Goal: Task Accomplishment & Management: Use online tool/utility

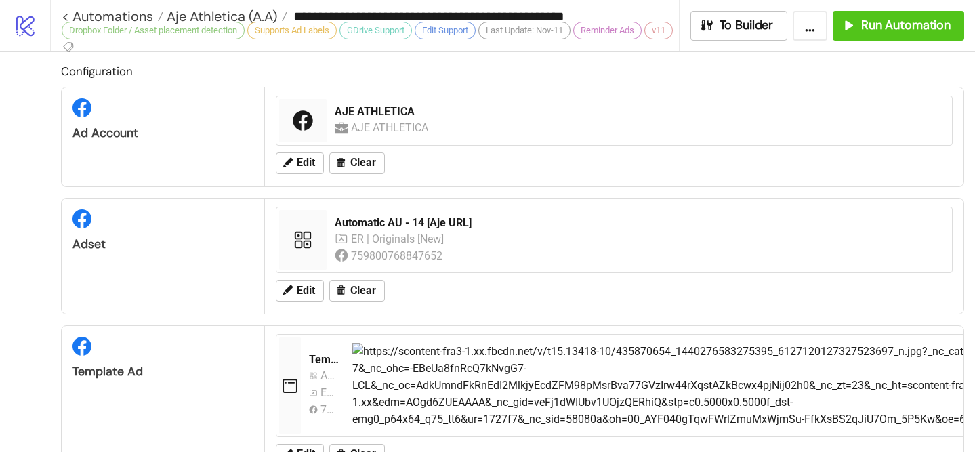
scroll to position [836, 0]
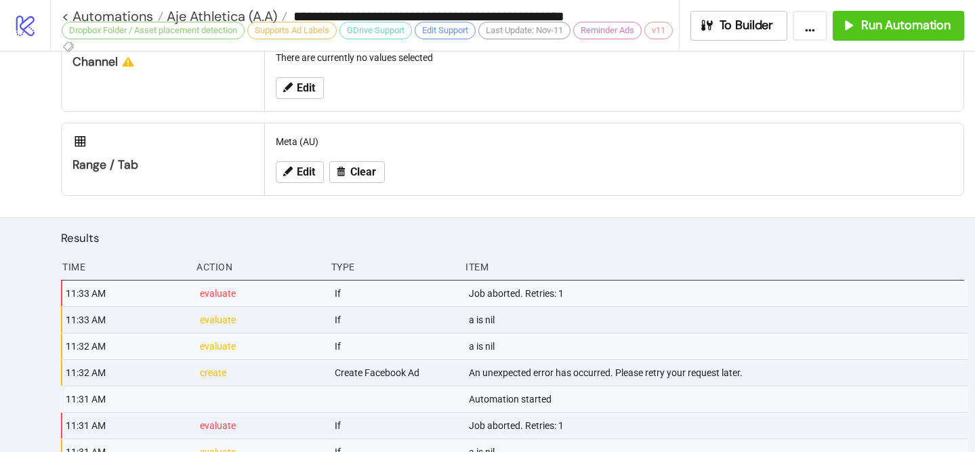
click at [227, 22] on div "Dropbox Folder / Asset placement detection" at bounding box center [153, 31] width 183 height 18
click at [221, 16] on span "Aje Athletica (A.A)" at bounding box center [220, 16] width 114 height 18
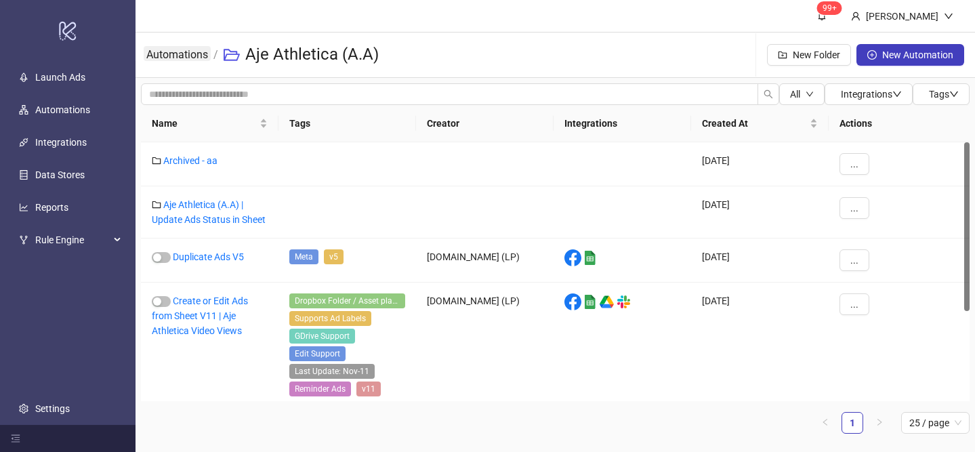
click at [196, 55] on link "Automations" at bounding box center [177, 53] width 67 height 15
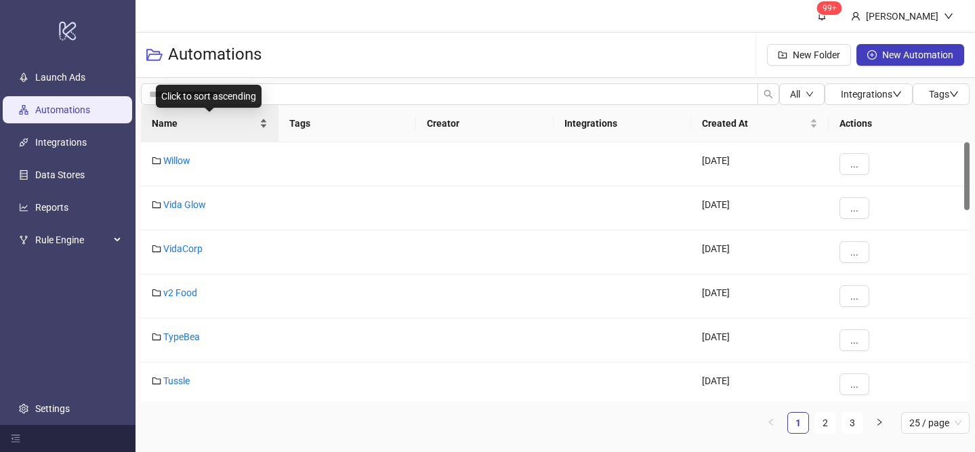
click at [263, 119] on div "Name" at bounding box center [210, 123] width 116 height 15
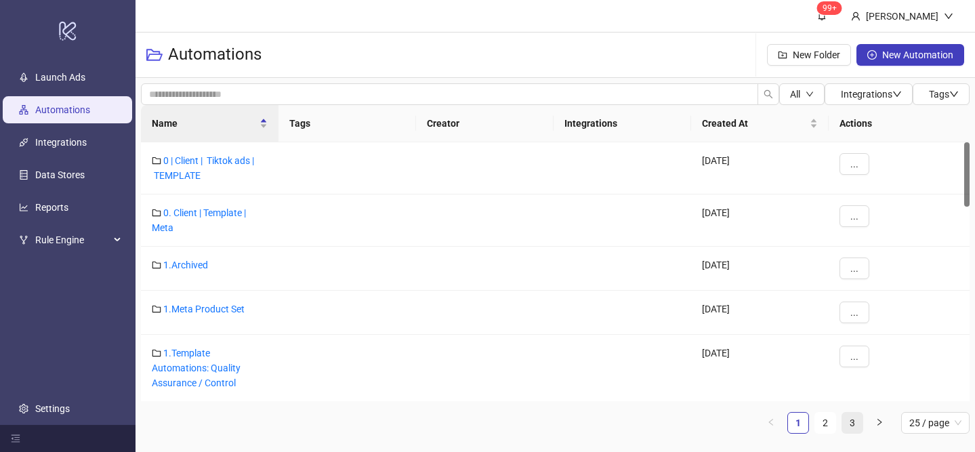
click at [857, 427] on link "3" at bounding box center [852, 423] width 20 height 20
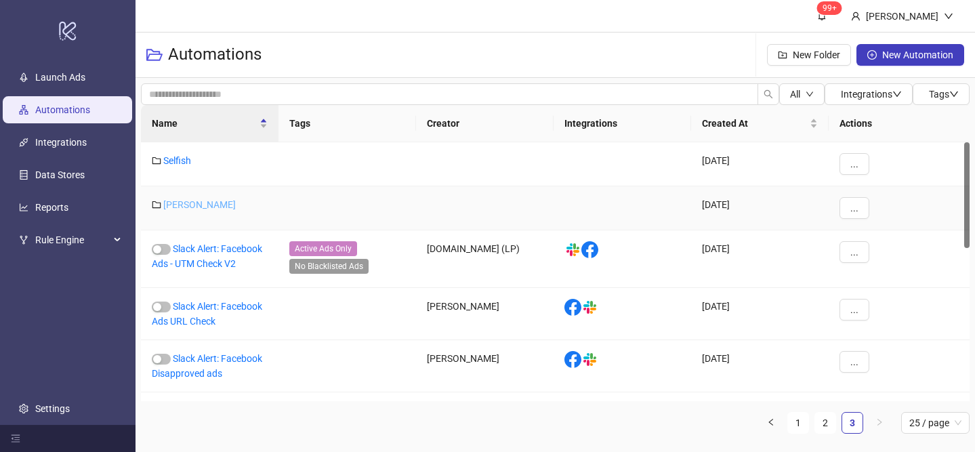
click at [187, 199] on link "[PERSON_NAME]" at bounding box center [199, 204] width 72 height 11
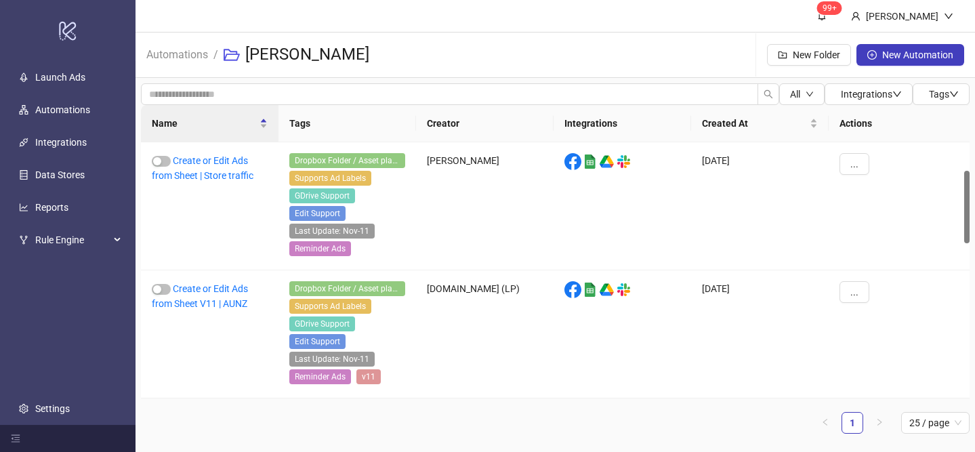
scroll to position [684, 0]
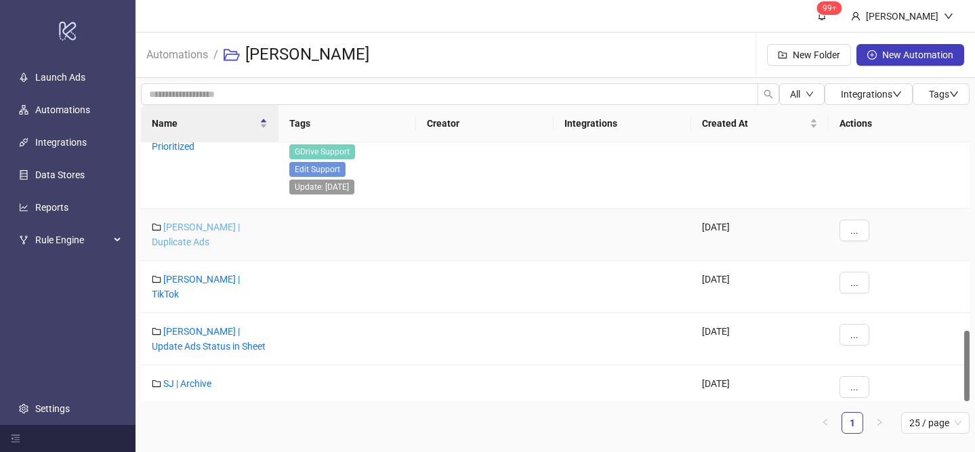
click at [232, 225] on link "[PERSON_NAME] | Duplicate Ads" at bounding box center [196, 235] width 88 height 26
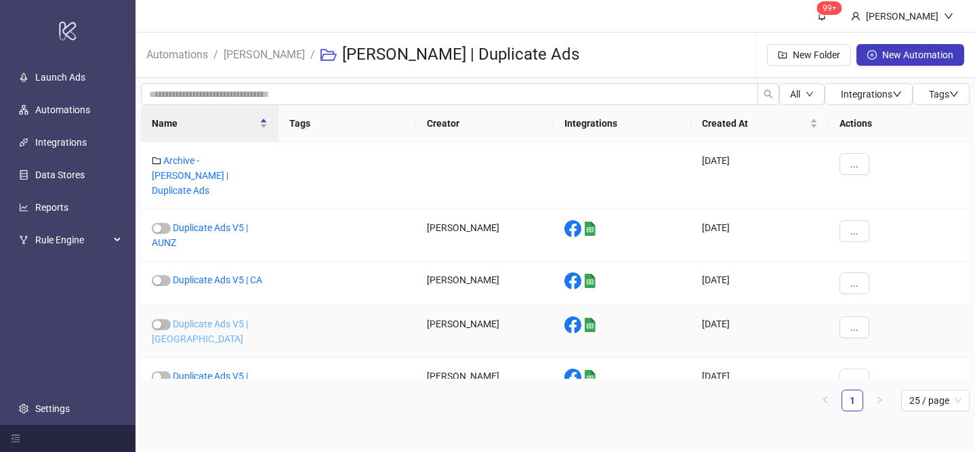
click at [244, 318] on link "Duplicate Ads V5 | [GEOGRAPHIC_DATA]" at bounding box center [200, 331] width 96 height 26
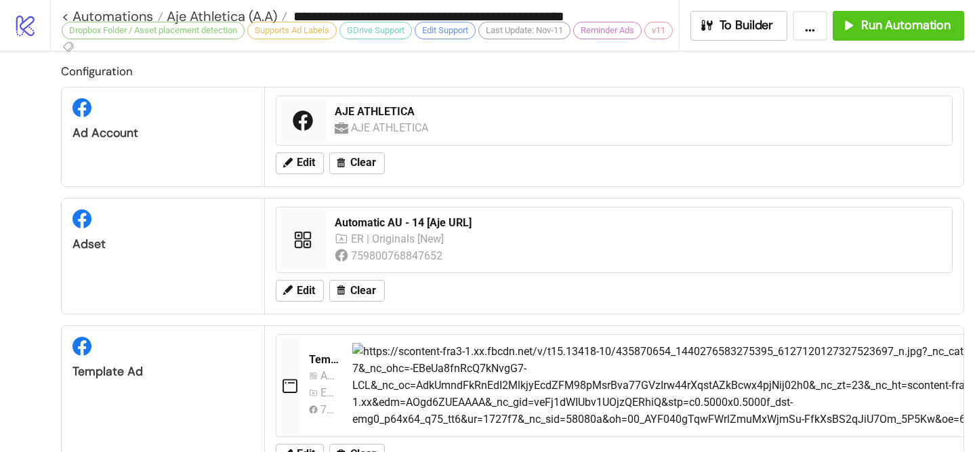
type input "**********"
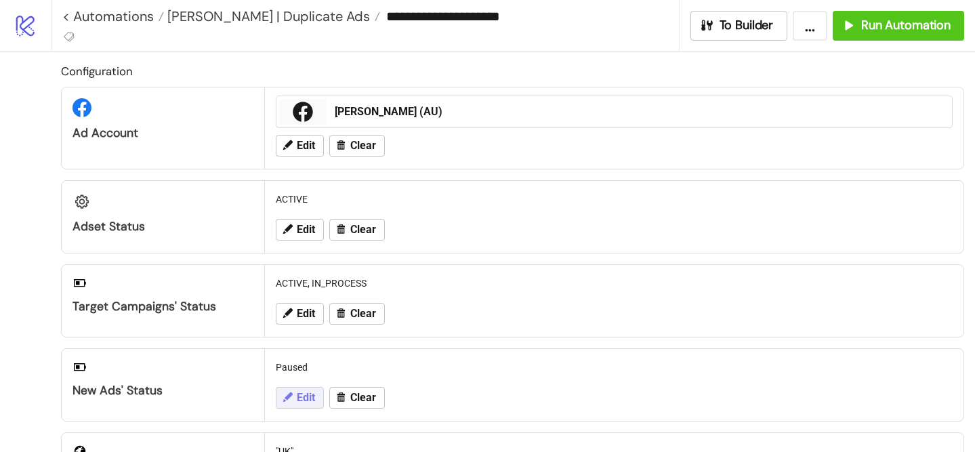
click at [301, 389] on button "Edit" at bounding box center [300, 398] width 48 height 22
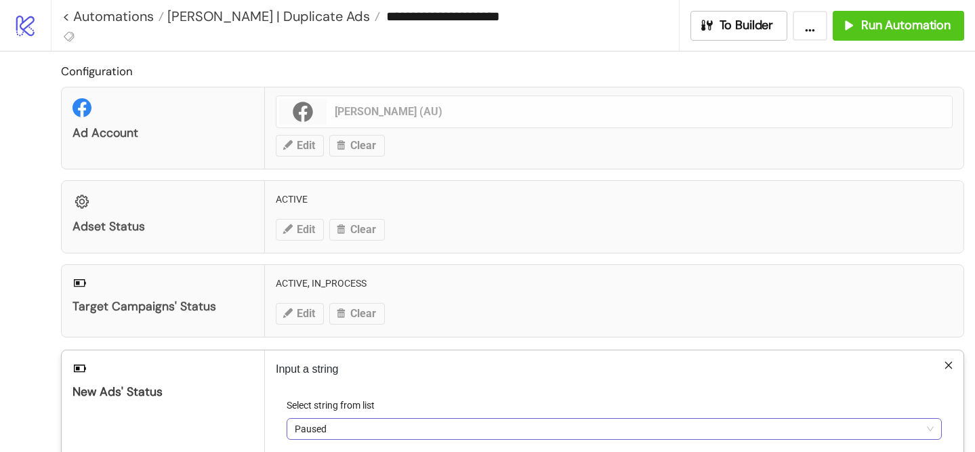
click at [337, 427] on span "Paused" at bounding box center [614, 429] width 639 height 20
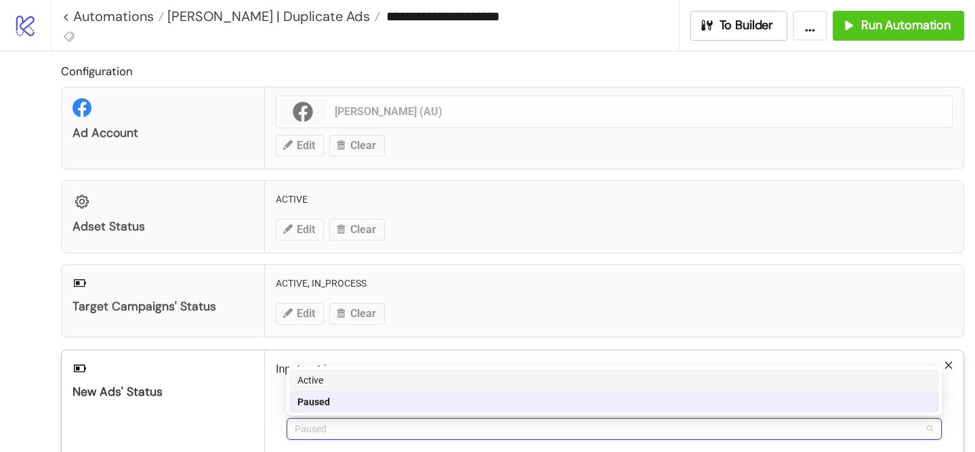
click at [358, 389] on div "Active" at bounding box center [614, 380] width 650 height 22
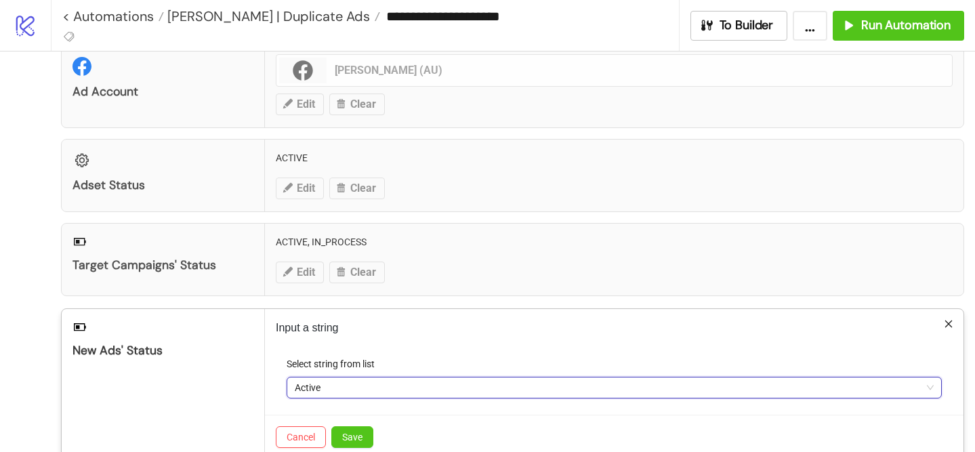
scroll to position [107, 0]
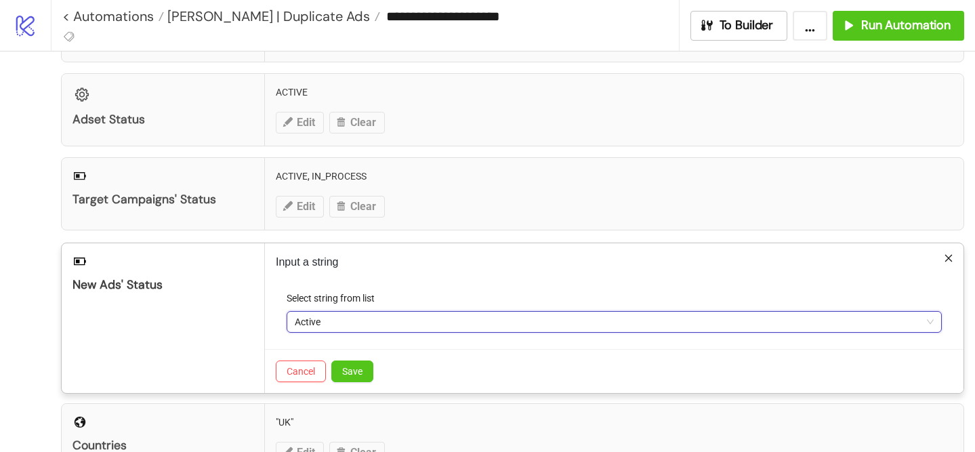
click at [347, 382] on div "Cancel Save" at bounding box center [614, 371] width 698 height 44
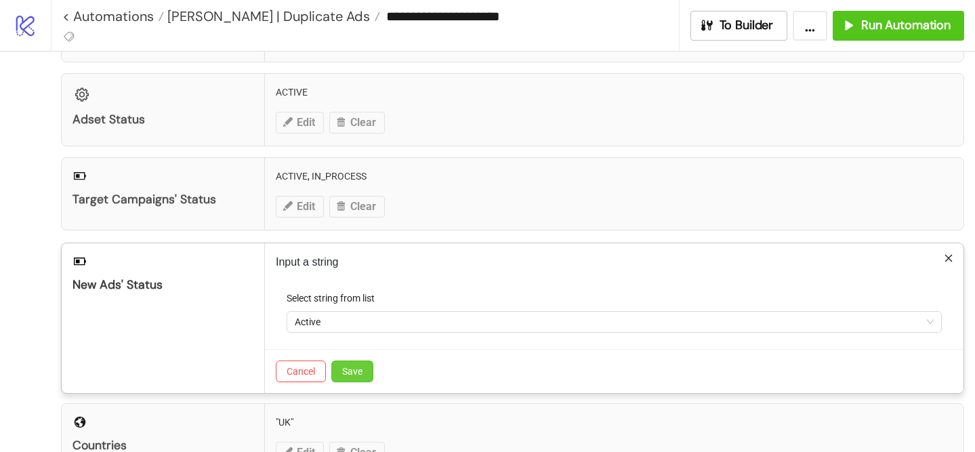
click at [358, 371] on span "Save" at bounding box center [352, 371] width 20 height 11
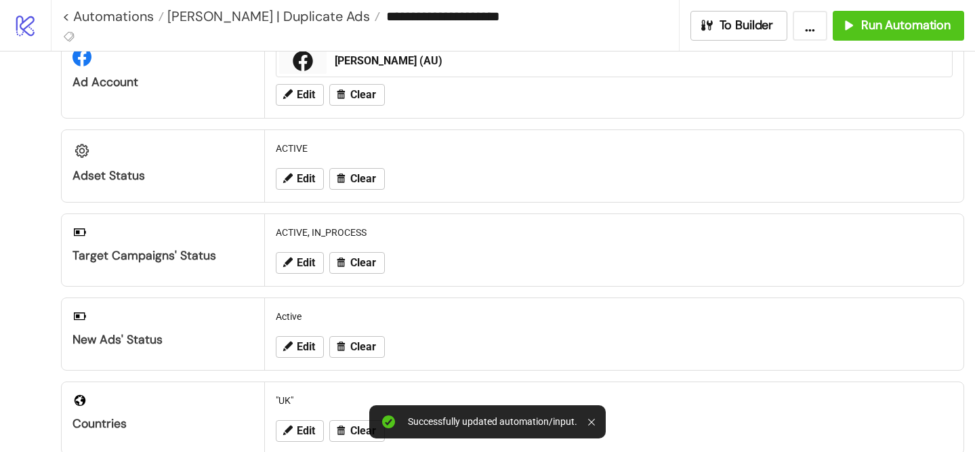
scroll to position [0, 0]
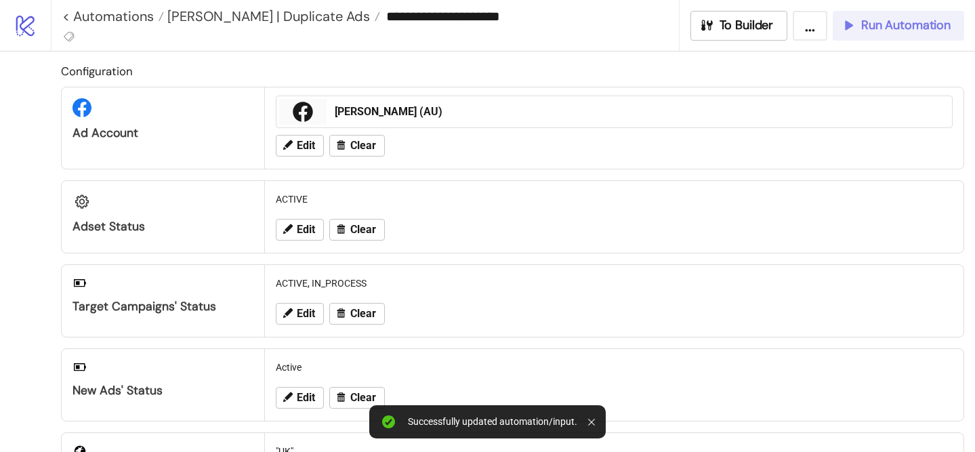
click at [912, 34] on button "Run Automation" at bounding box center [898, 26] width 131 height 30
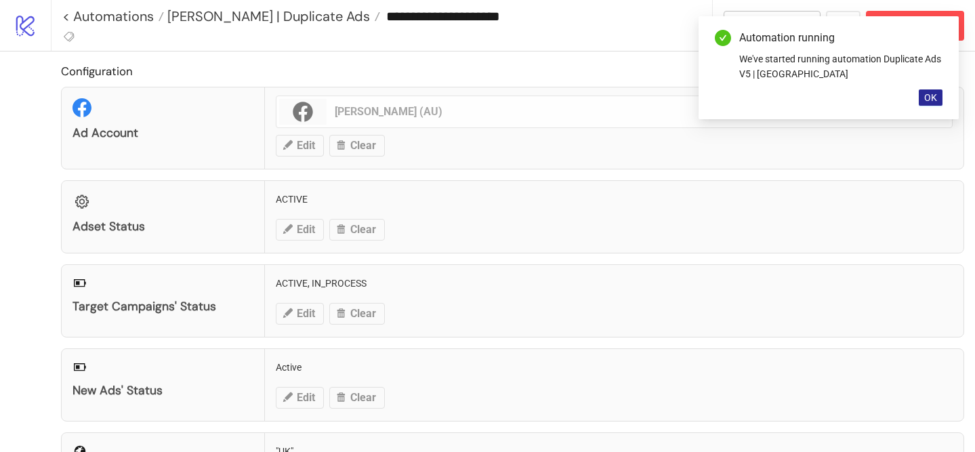
click at [937, 100] on button "OK" at bounding box center [931, 97] width 24 height 16
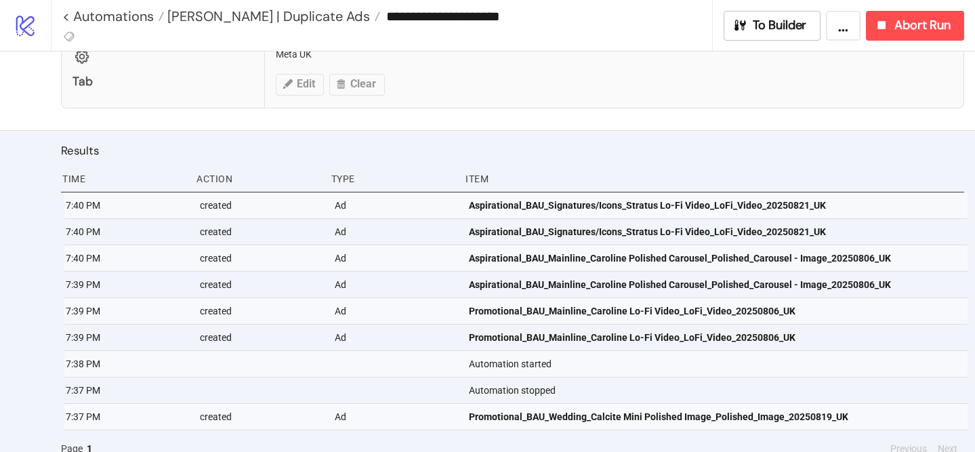
scroll to position [607, 0]
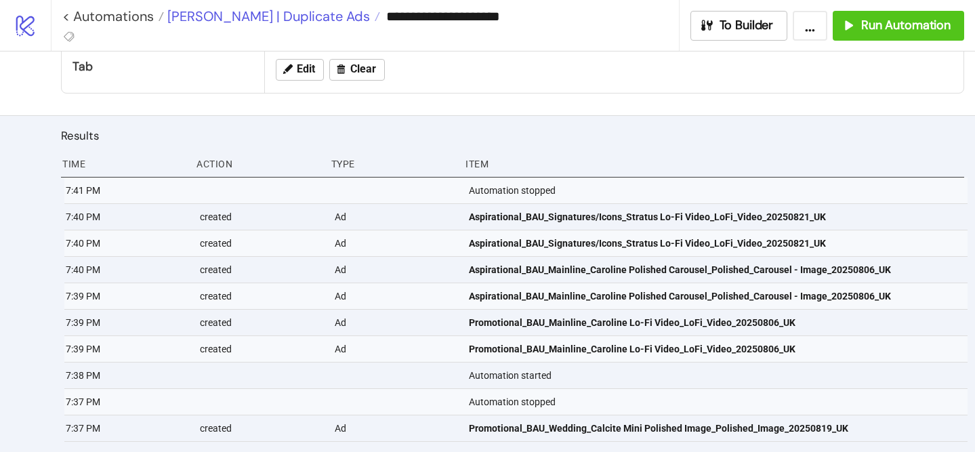
click at [304, 18] on span "[PERSON_NAME] | Duplicate Ads" at bounding box center [267, 16] width 206 height 18
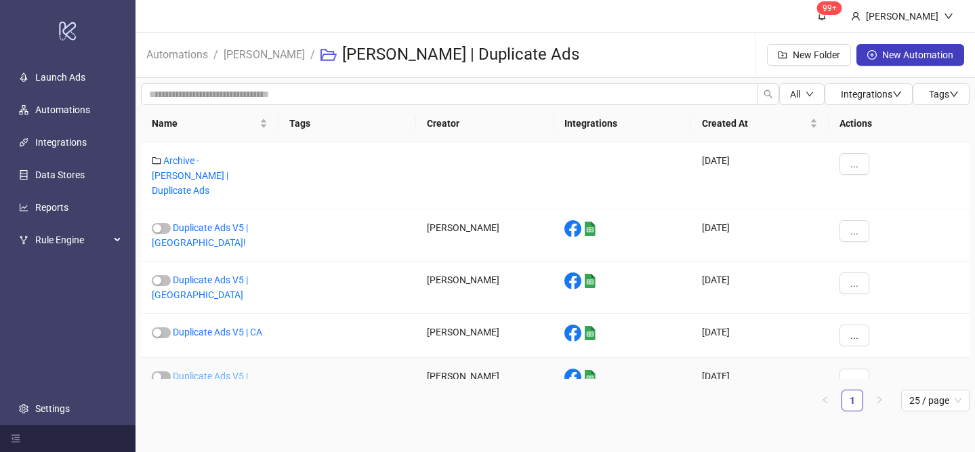
click at [225, 371] on link "Duplicate Ads V5 | AUNZ" at bounding box center [200, 384] width 96 height 26
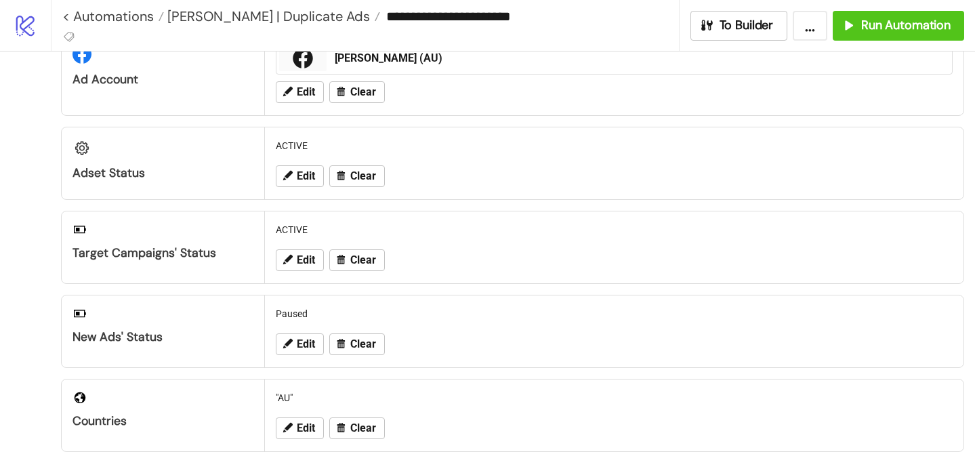
scroll to position [110, 0]
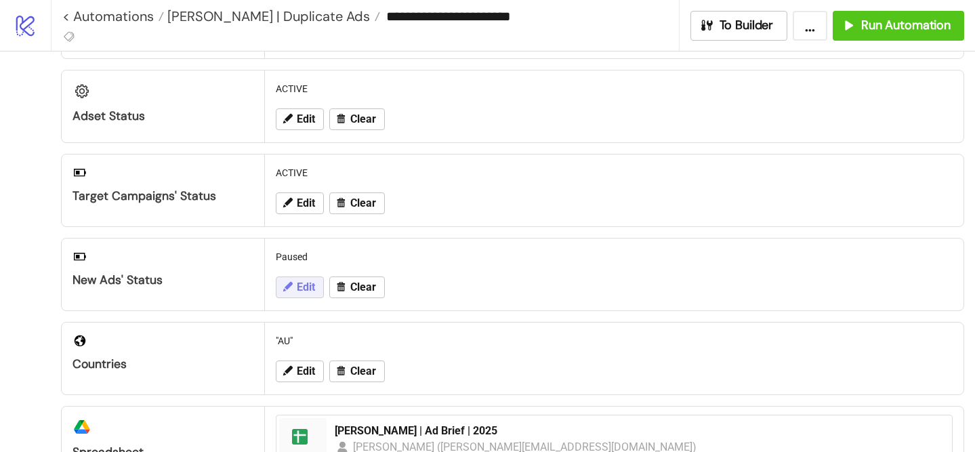
click at [294, 285] on button "Edit" at bounding box center [300, 287] width 48 height 22
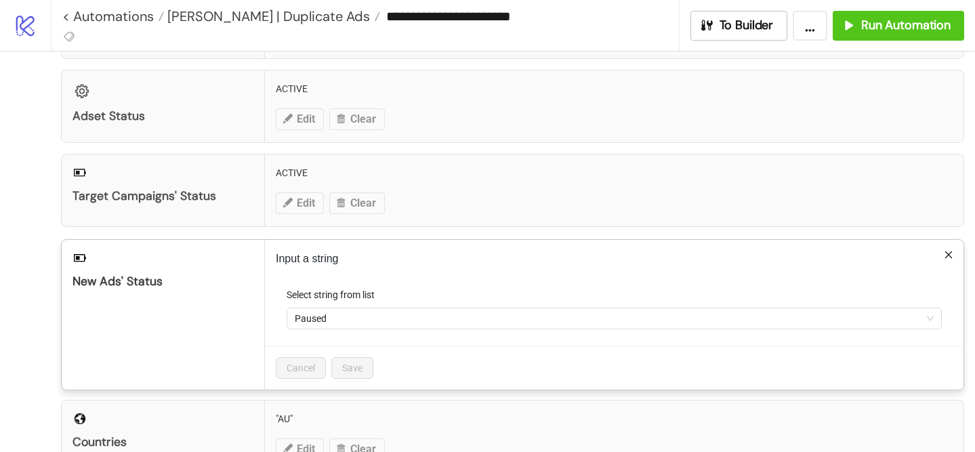
click at [317, 301] on label "Select string from list" at bounding box center [335, 294] width 97 height 15
click at [317, 308] on input "Select string from list" at bounding box center [608, 318] width 627 height 20
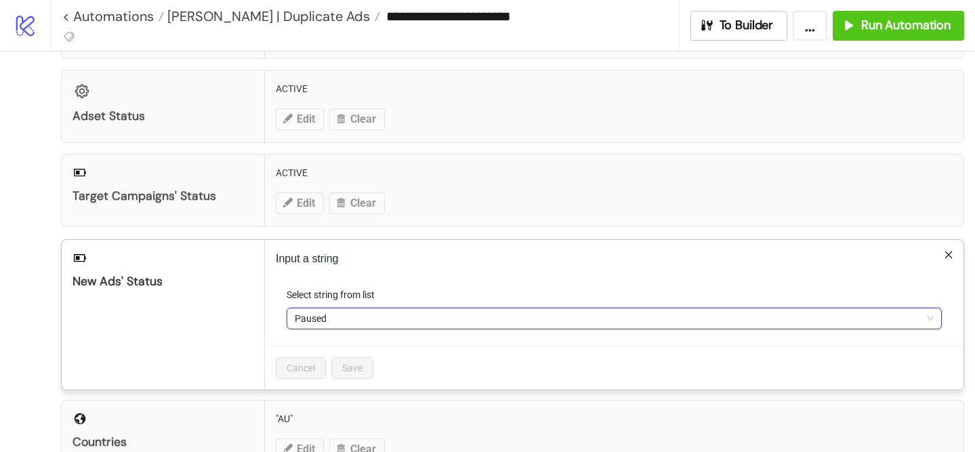
click at [326, 323] on span "Paused" at bounding box center [614, 318] width 639 height 20
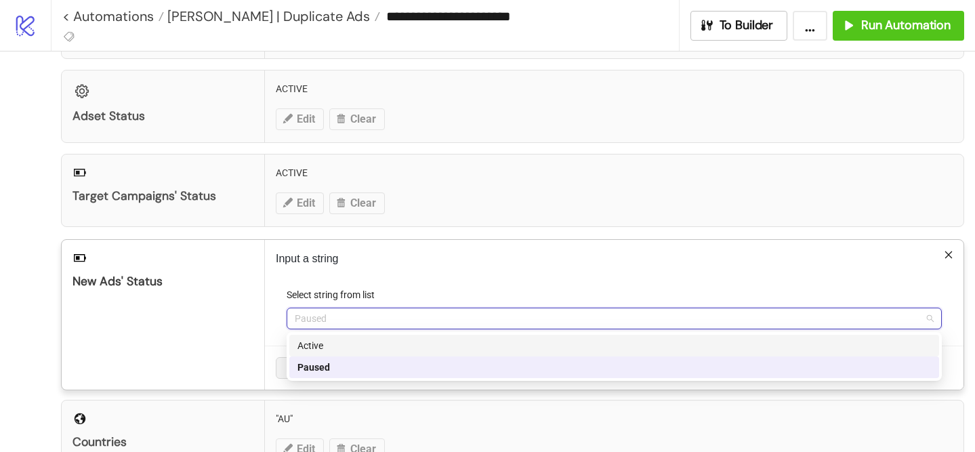
click at [333, 345] on div "Active" at bounding box center [613, 345] width 633 height 15
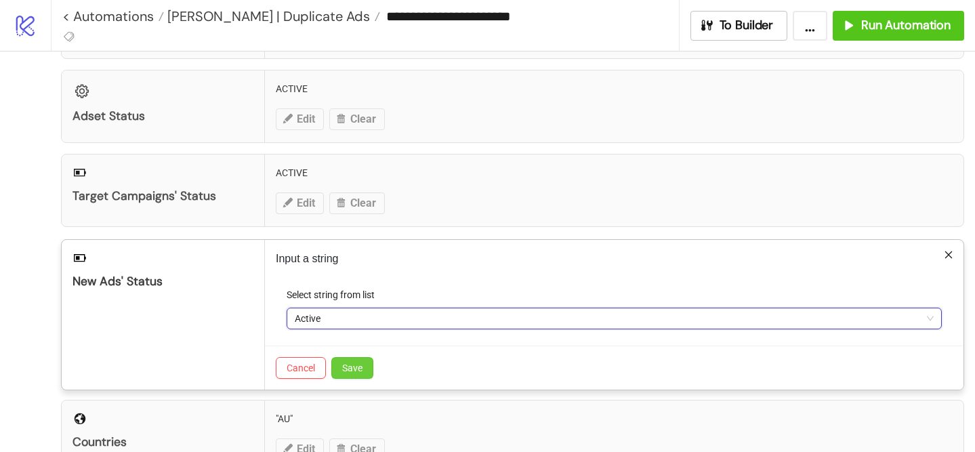
click at [349, 363] on span "Save" at bounding box center [352, 367] width 20 height 11
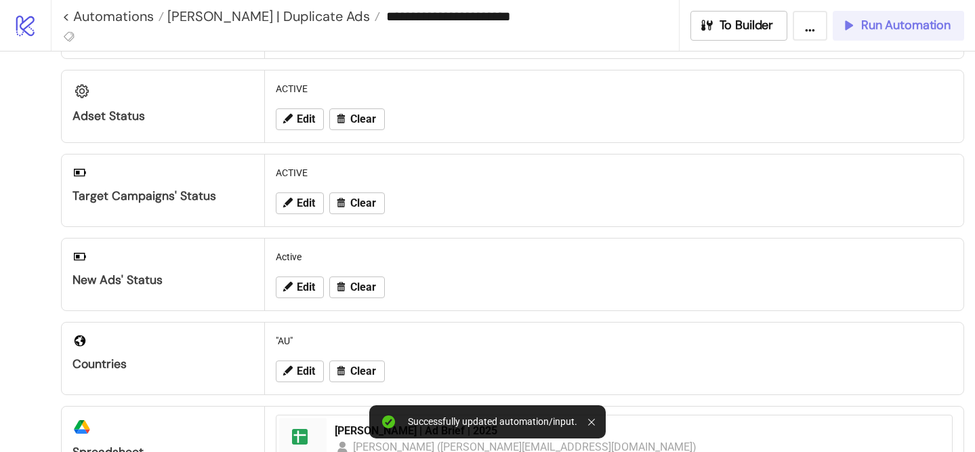
click at [885, 33] on button "Run Automation" at bounding box center [898, 26] width 131 height 30
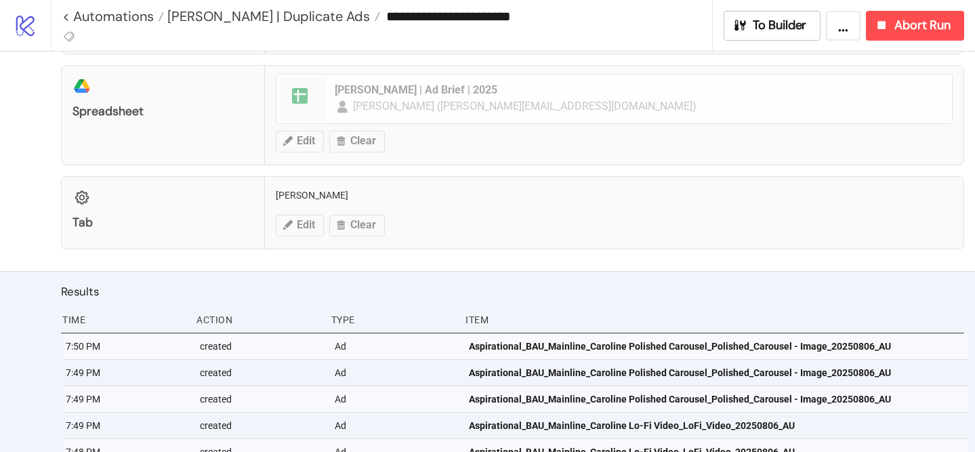
scroll to position [447, 0]
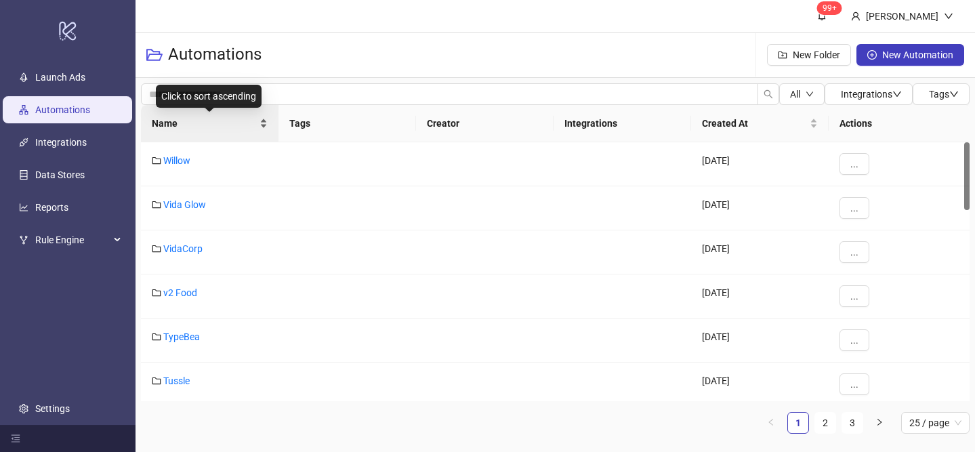
click at [265, 119] on div "Name" at bounding box center [210, 123] width 116 height 15
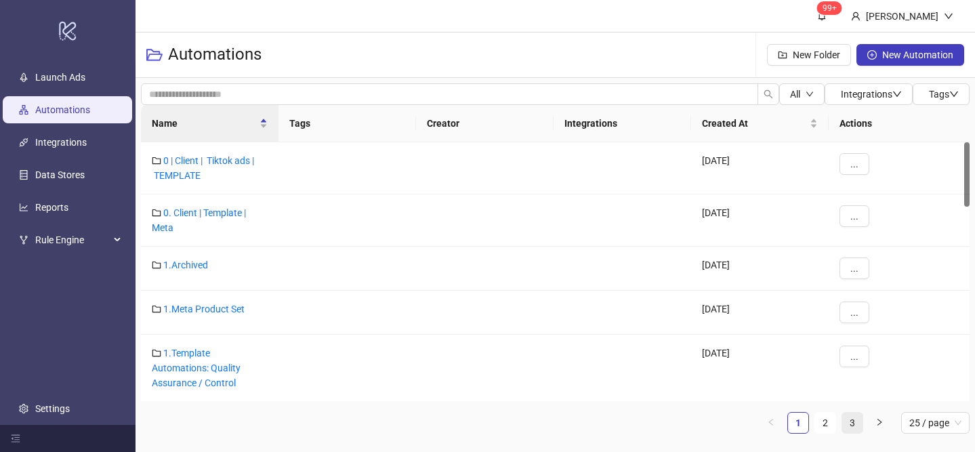
click at [853, 427] on link "3" at bounding box center [852, 423] width 20 height 20
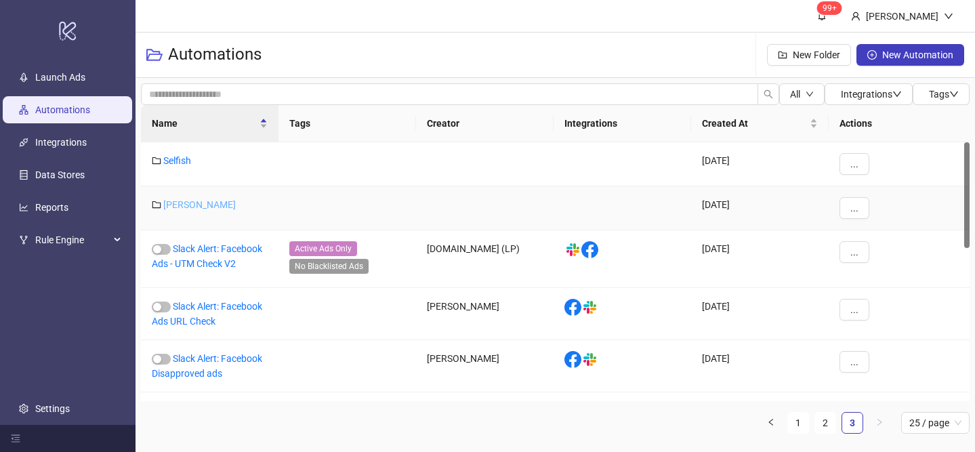
click at [177, 203] on link "[PERSON_NAME]" at bounding box center [199, 204] width 72 height 11
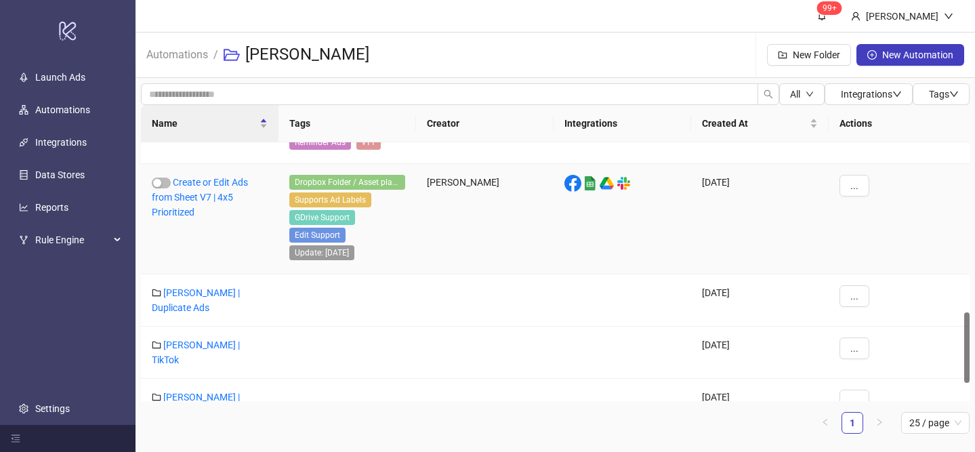
scroll to position [684, 0]
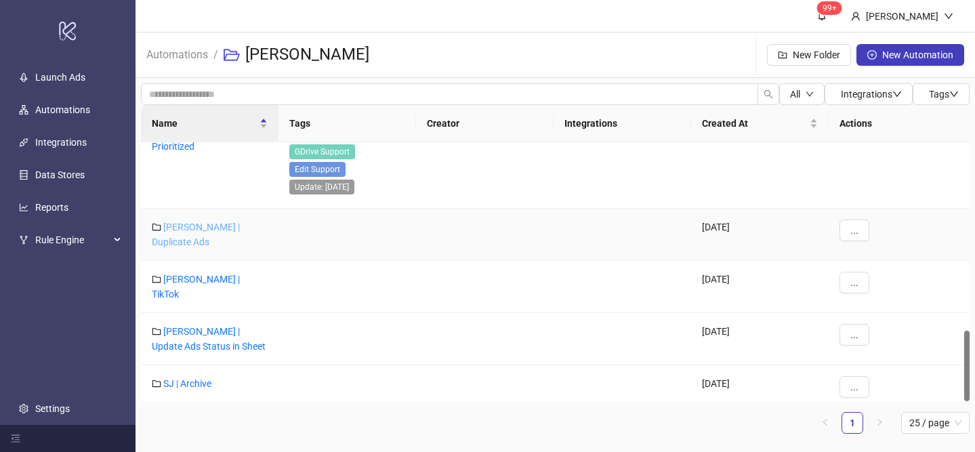
click at [225, 230] on link "[PERSON_NAME] | Duplicate Ads" at bounding box center [196, 235] width 88 height 26
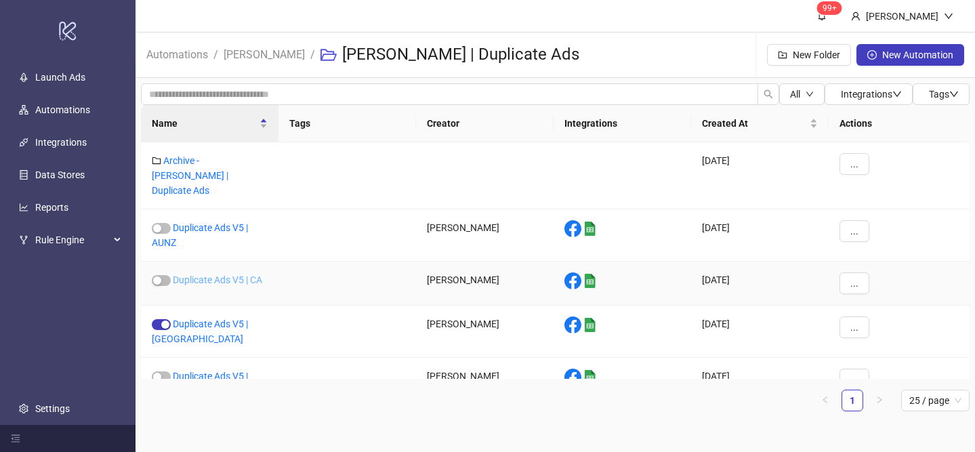
click at [244, 274] on link "Duplicate Ads V5 | CA" at bounding box center [217, 279] width 89 height 11
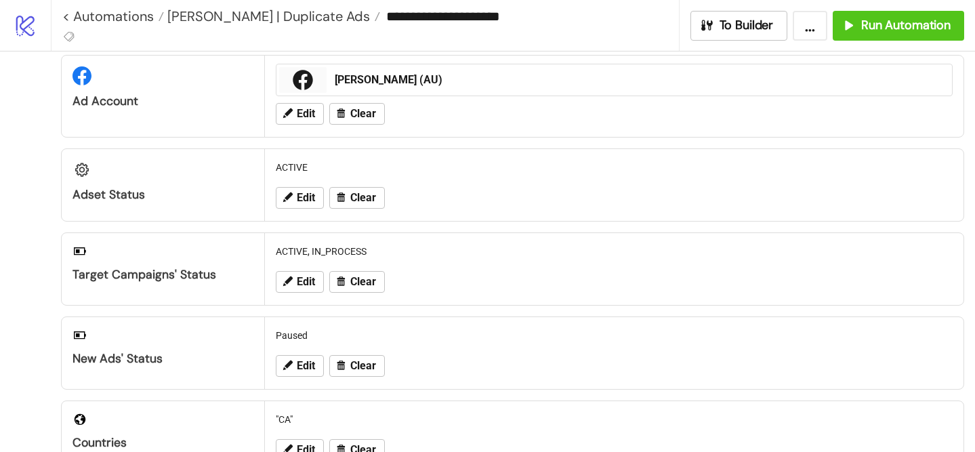
scroll to position [24, 0]
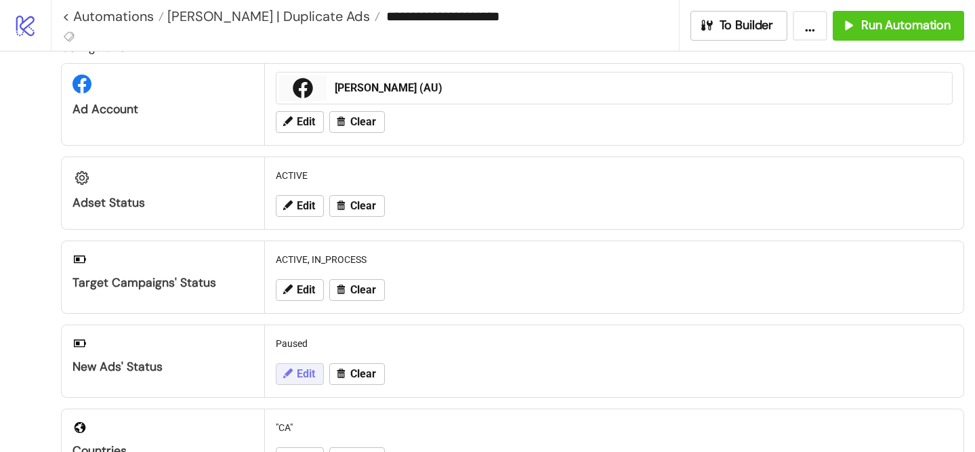
click at [305, 374] on span "Edit" at bounding box center [306, 374] width 18 height 12
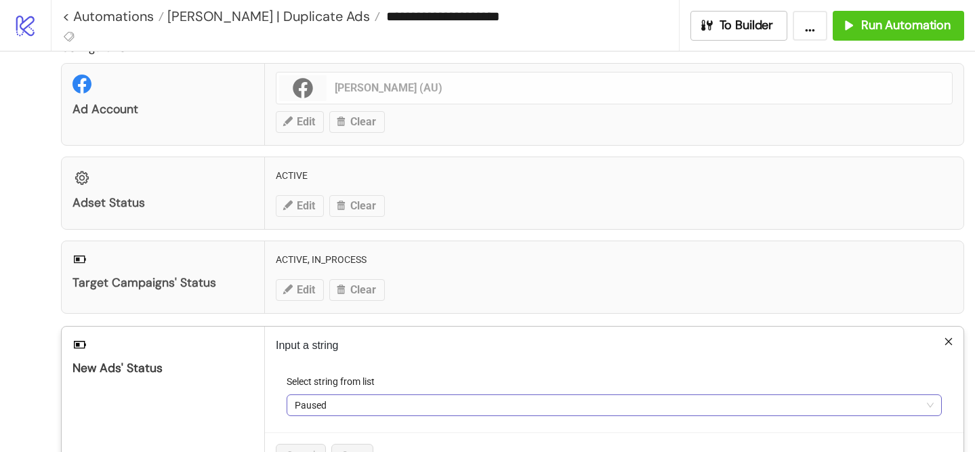
click at [316, 399] on span "Paused" at bounding box center [614, 405] width 639 height 20
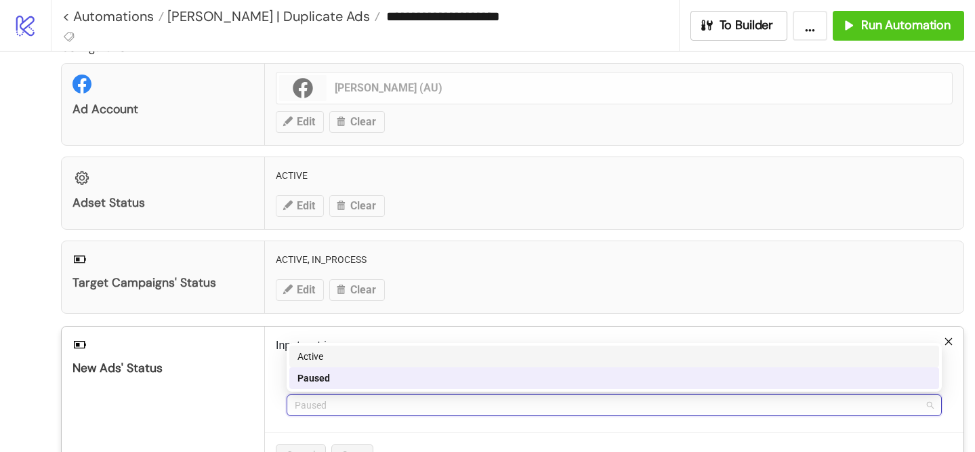
click at [356, 356] on div "Active" at bounding box center [613, 356] width 633 height 15
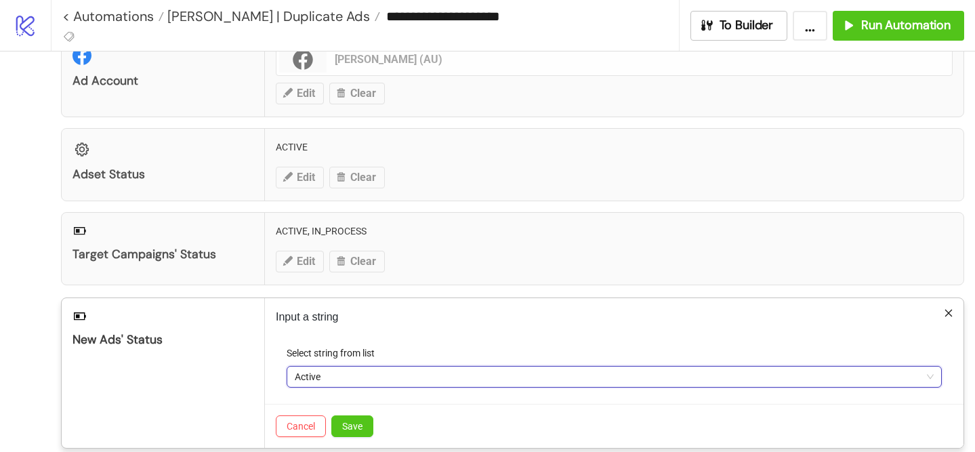
scroll to position [57, 0]
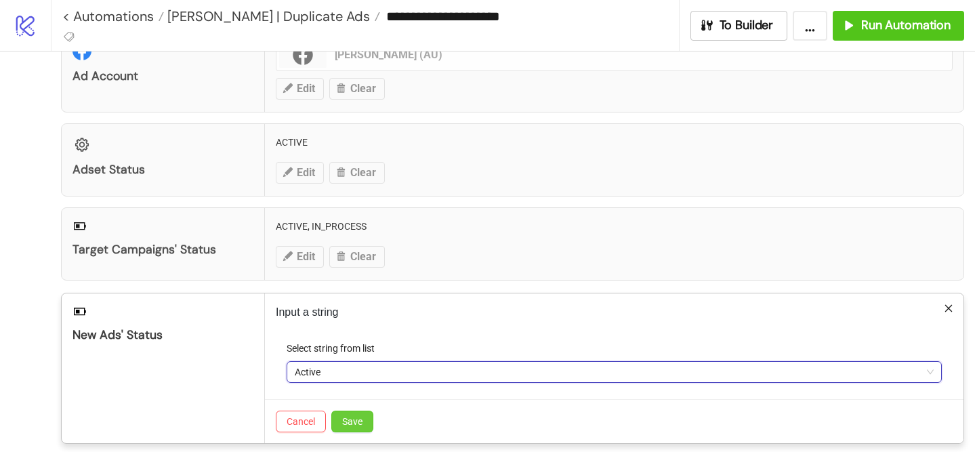
click at [343, 422] on span "Save" at bounding box center [352, 421] width 20 height 11
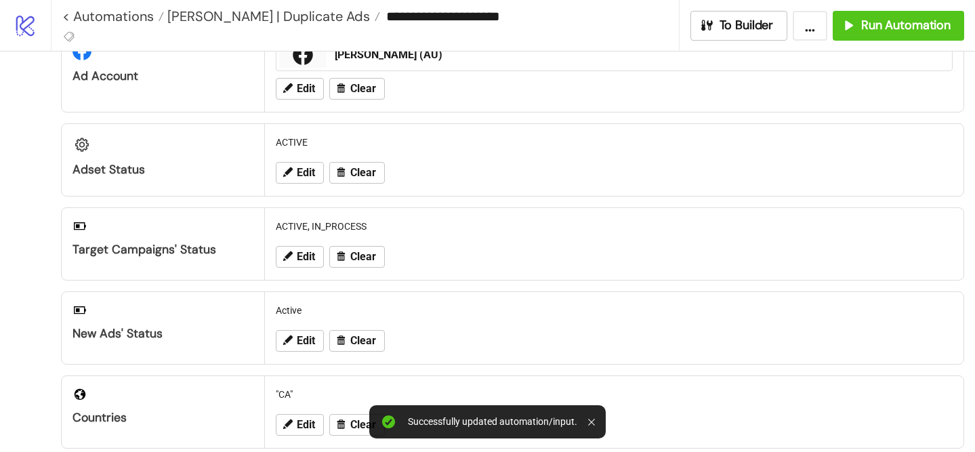
scroll to position [0, 0]
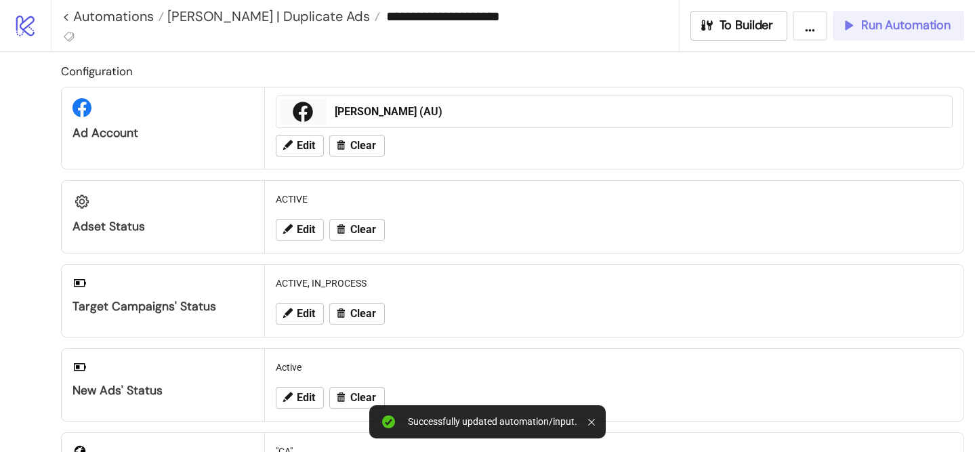
click at [845, 30] on icon "button" at bounding box center [848, 25] width 15 height 15
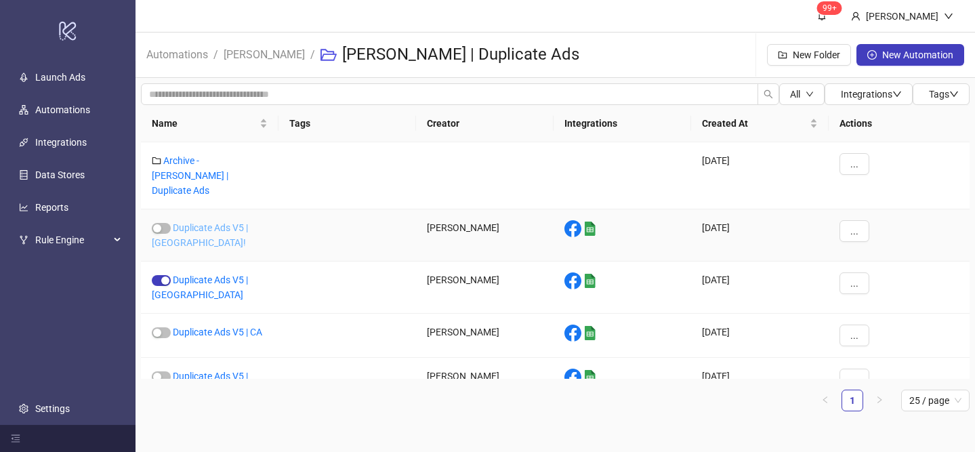
click at [247, 222] on link "Duplicate Ads V5 | [GEOGRAPHIC_DATA]!" at bounding box center [200, 235] width 96 height 26
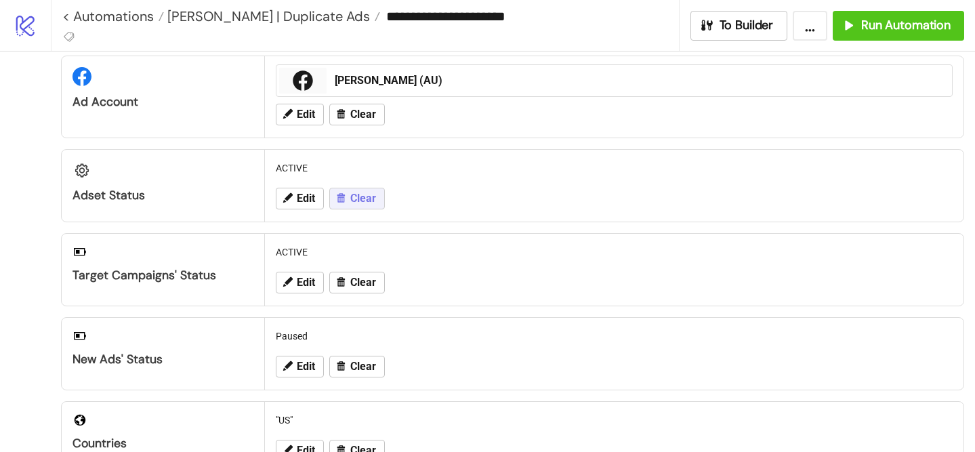
scroll to position [60, 0]
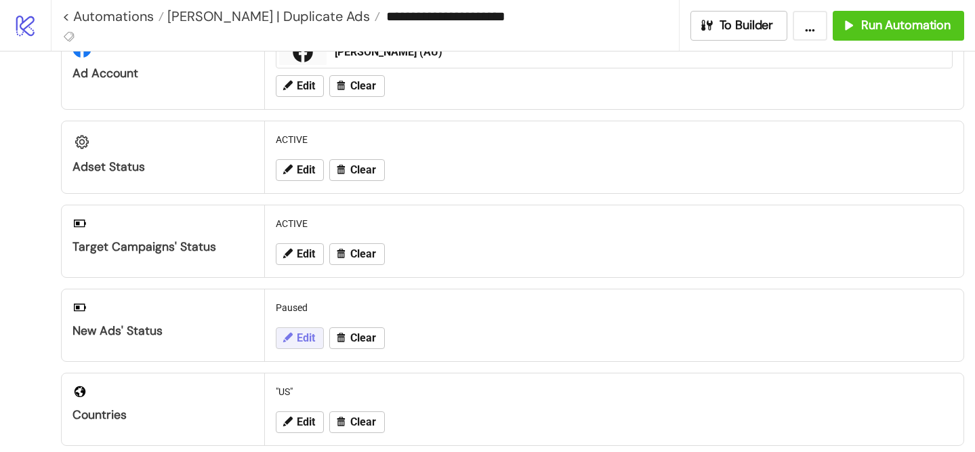
click at [293, 336] on icon at bounding box center [287, 337] width 12 height 12
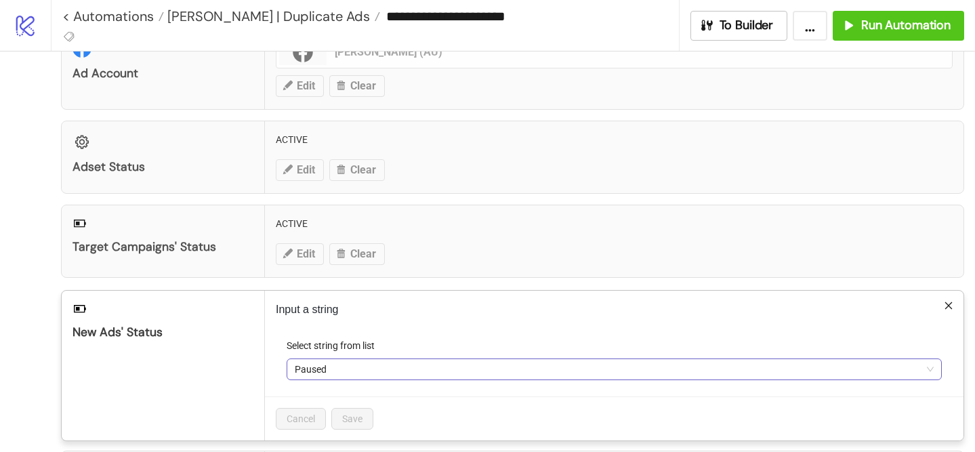
click at [316, 362] on span "Paused" at bounding box center [614, 369] width 639 height 20
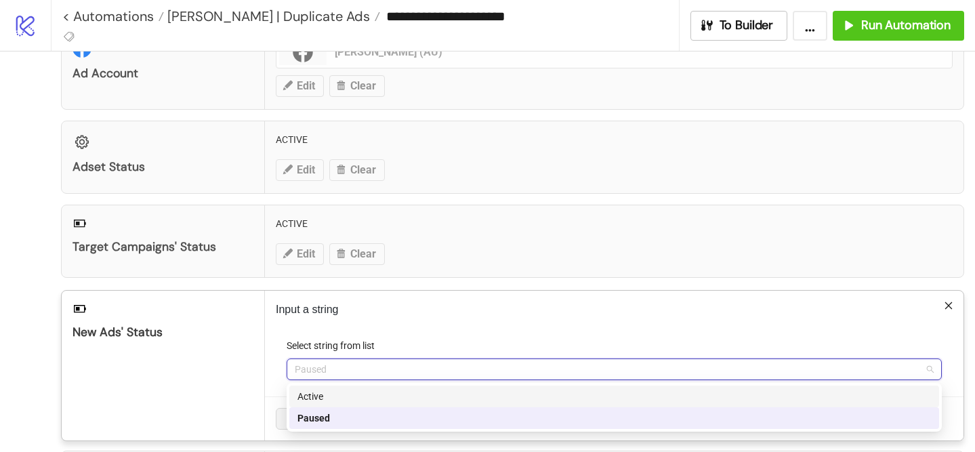
click at [326, 389] on div "Active" at bounding box center [613, 396] width 633 height 15
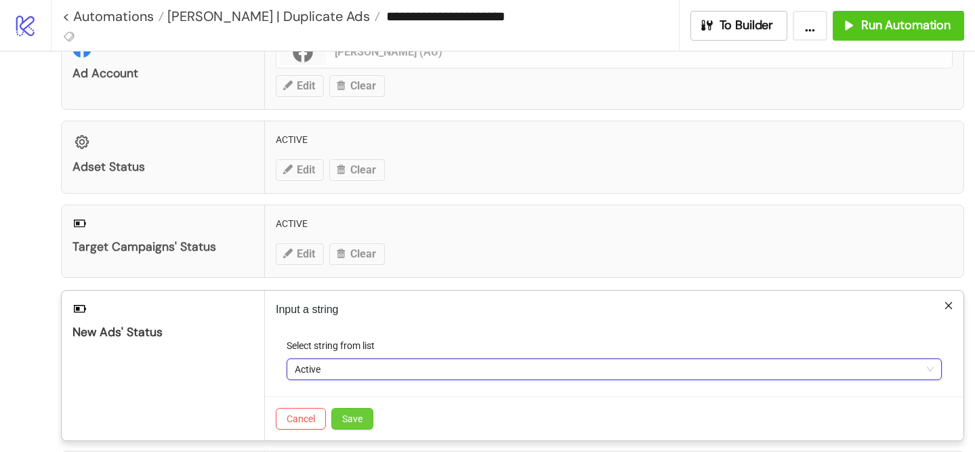
click at [341, 417] on button "Save" at bounding box center [352, 419] width 42 height 22
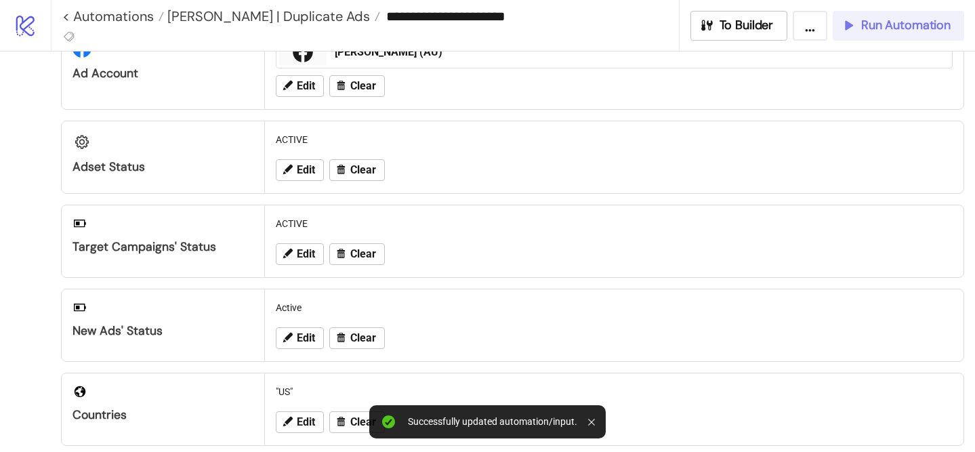
click at [878, 26] on span "Run Automation" at bounding box center [905, 26] width 89 height 16
